Goal: Check status: Check status

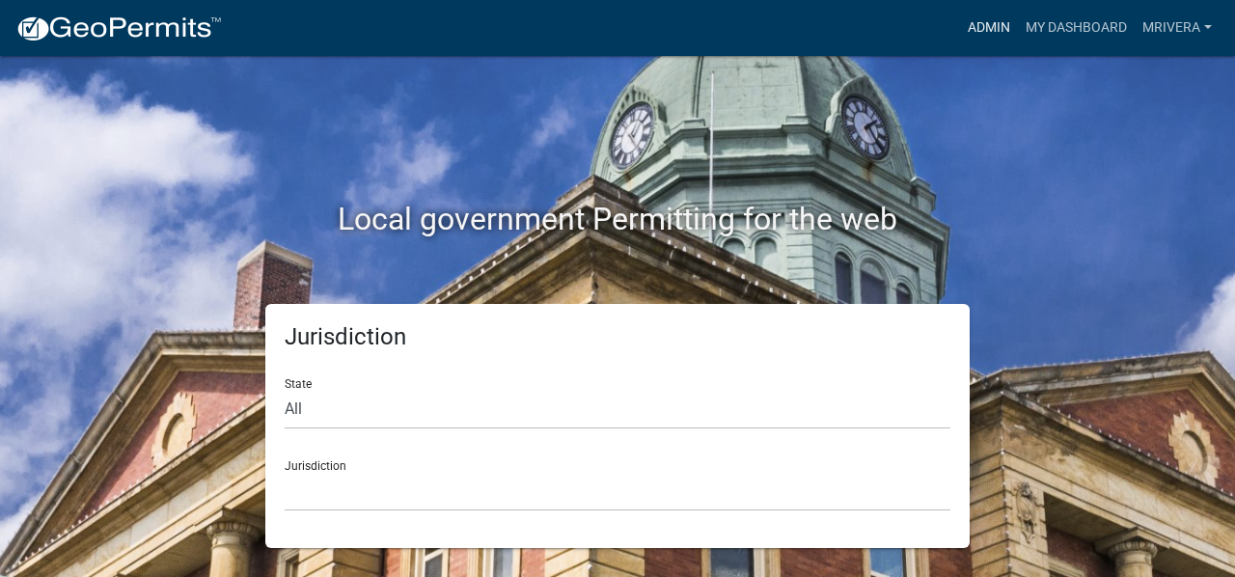
click at [981, 16] on link "Admin" at bounding box center [989, 28] width 58 height 37
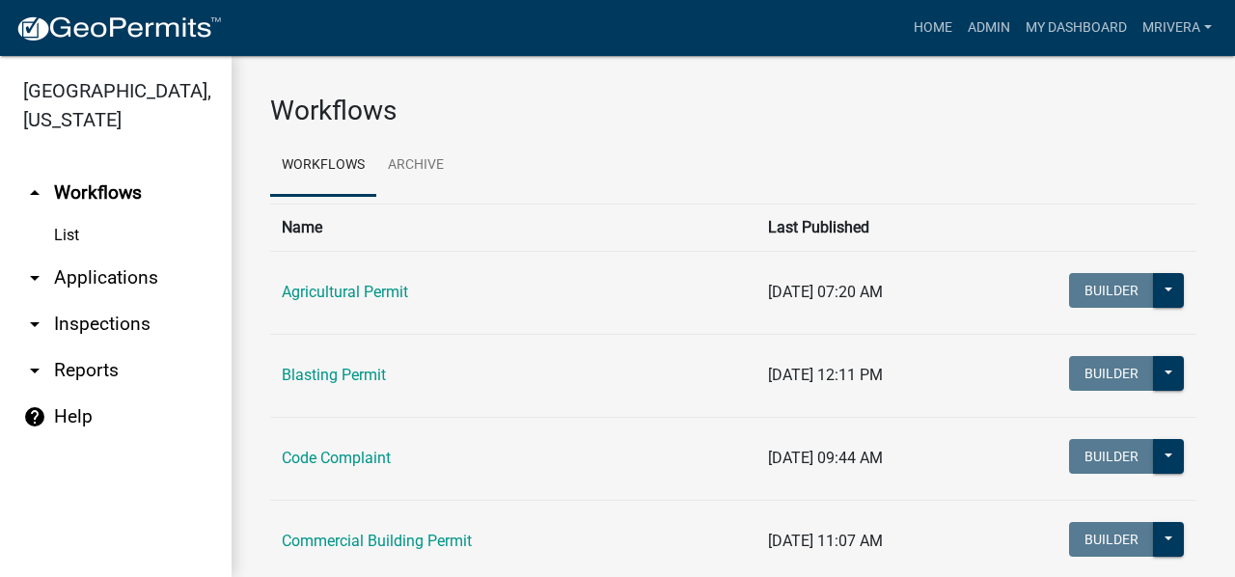
click at [75, 329] on link "arrow_drop_down Inspections" at bounding box center [116, 324] width 232 height 46
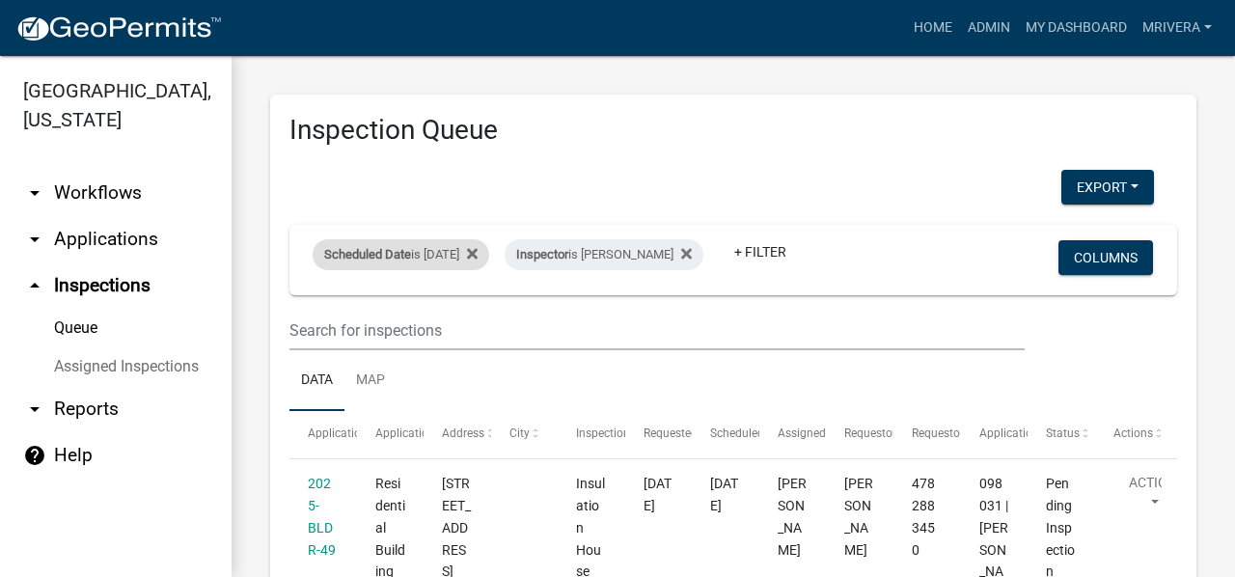
click at [454, 252] on div "Scheduled Date is [DATE]" at bounding box center [401, 254] width 177 height 31
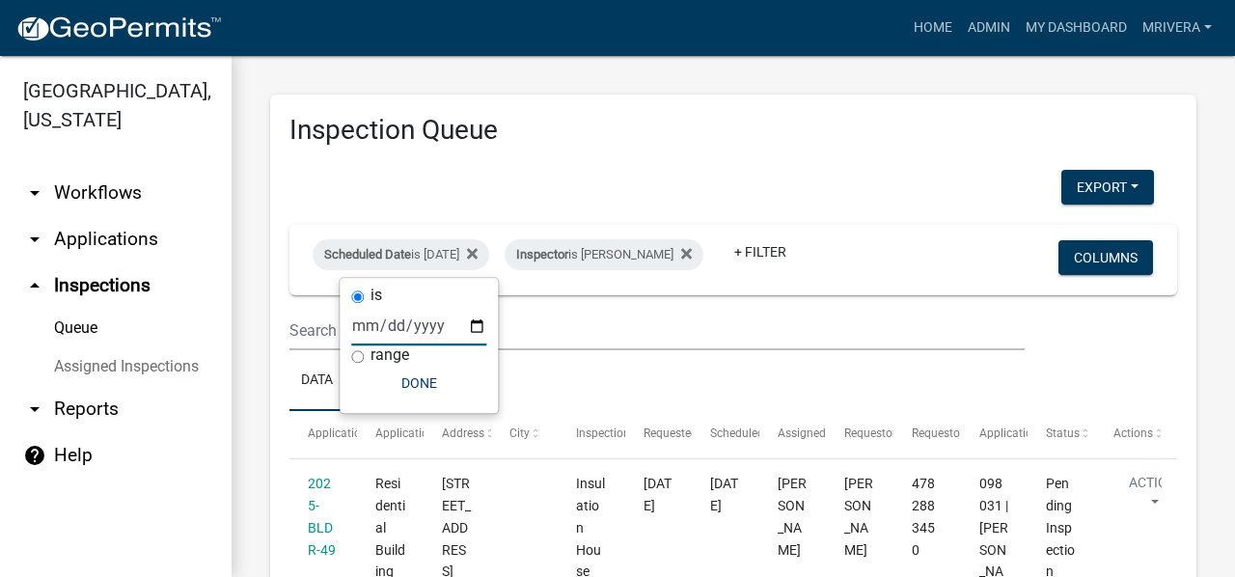
click at [478, 325] on input "[DATE]" at bounding box center [418, 326] width 135 height 40
type input "[DATE]"
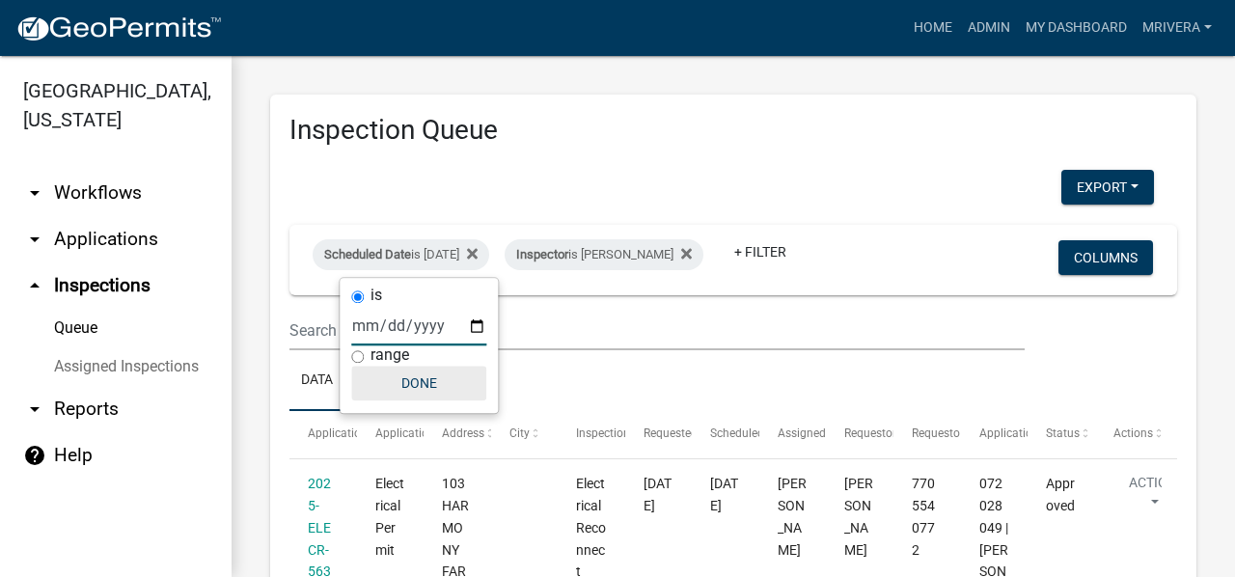
click at [415, 389] on button "Done" at bounding box center [418, 383] width 135 height 35
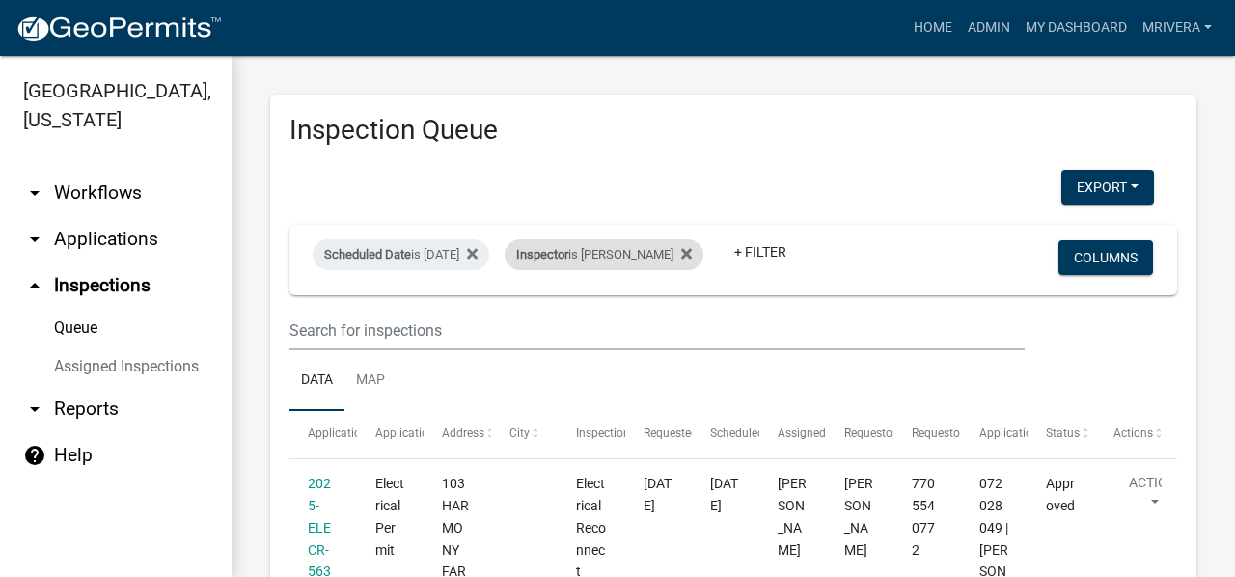
click at [641, 254] on div "Inspector is [PERSON_NAME]" at bounding box center [604, 254] width 199 height 31
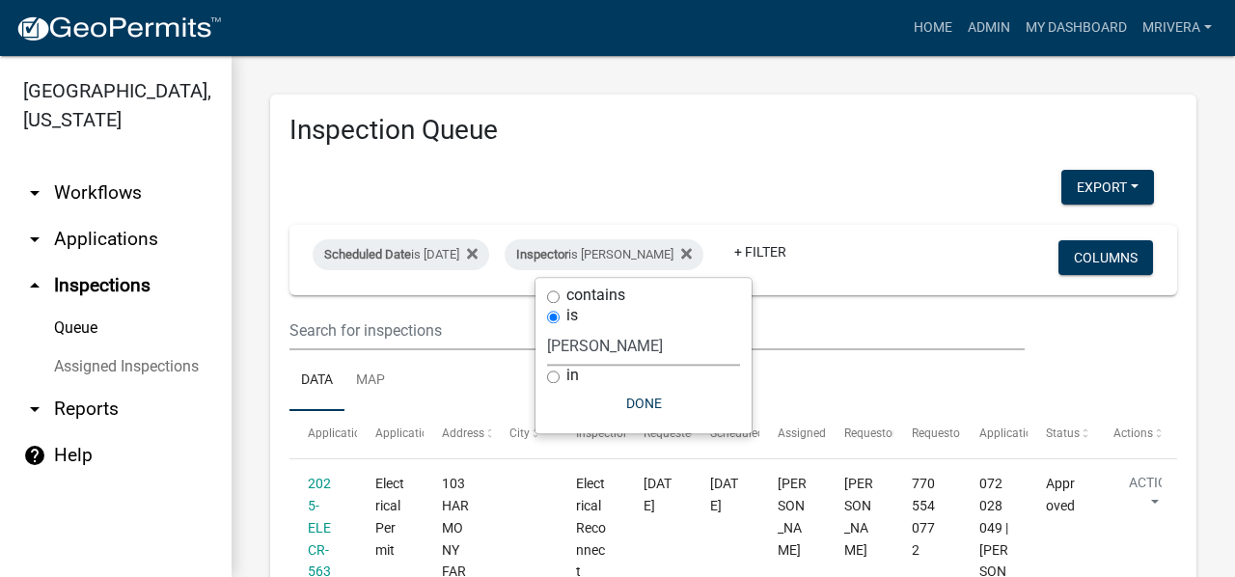
click at [625, 338] on select "Select an option None [PERSON_NAME] [PERSON_NAME] [PERSON_NAME] Quistan [PERSON…" at bounding box center [643, 346] width 193 height 40
select select "07642ab0-564c-47bb-824b-0ccf2da83593"
click at [547, 326] on select "Select an option None [PERSON_NAME] [PERSON_NAME] [PERSON_NAME] Quistan [PERSON…" at bounding box center [643, 346] width 193 height 40
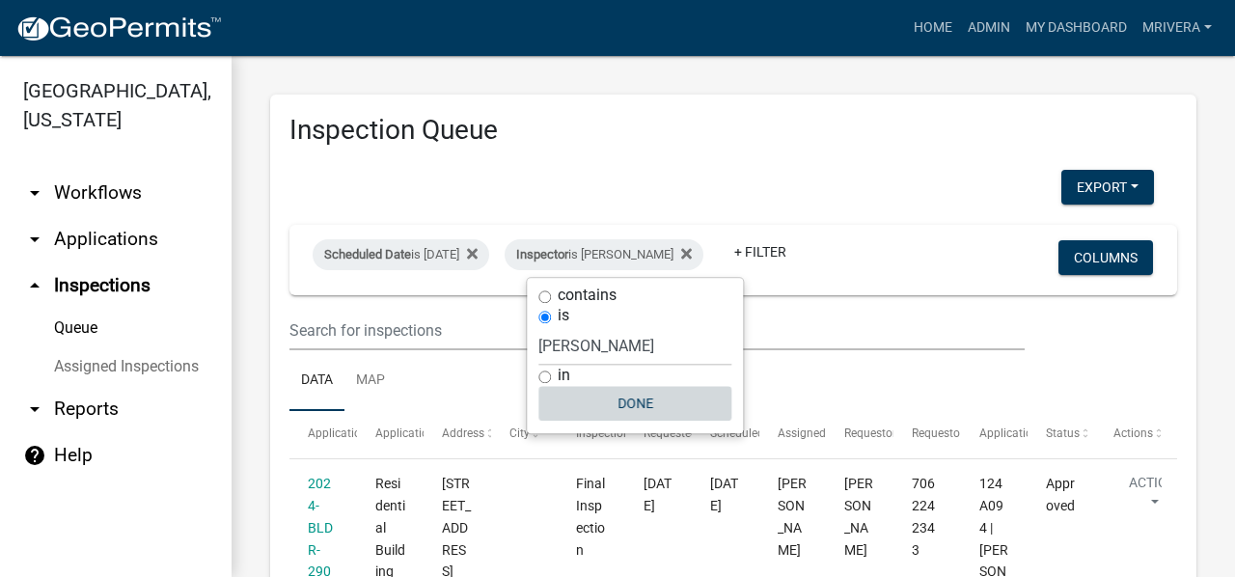
click at [646, 400] on button "Done" at bounding box center [634, 403] width 193 height 35
